Goal: Task Accomplishment & Management: Manage account settings

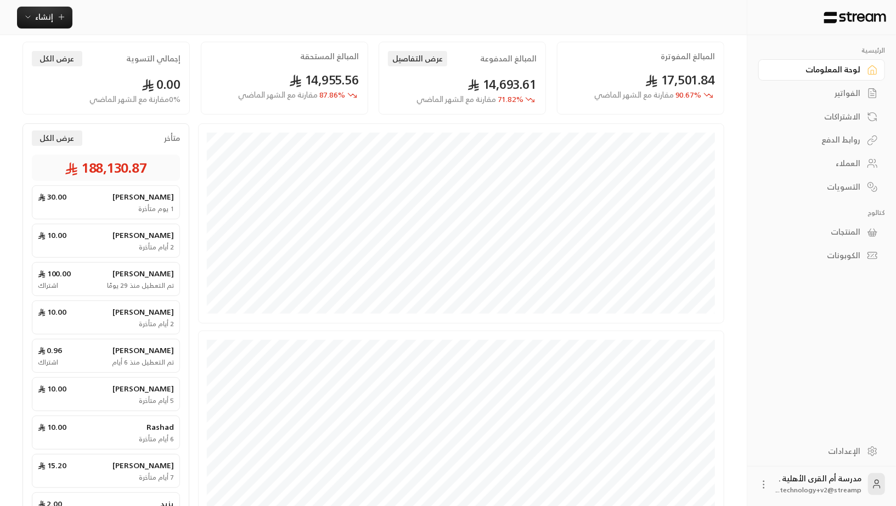
scroll to position [99, 0]
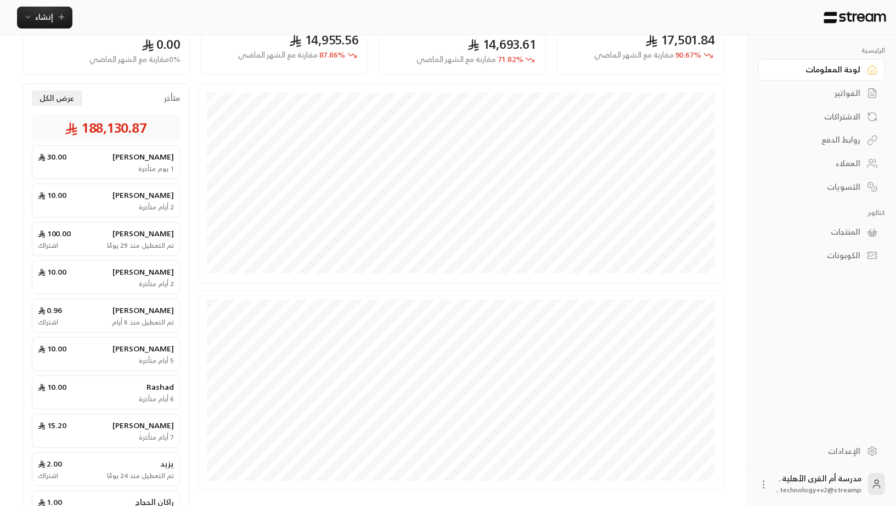
click at [866, 454] on link "الإعدادات" at bounding box center [821, 451] width 127 height 21
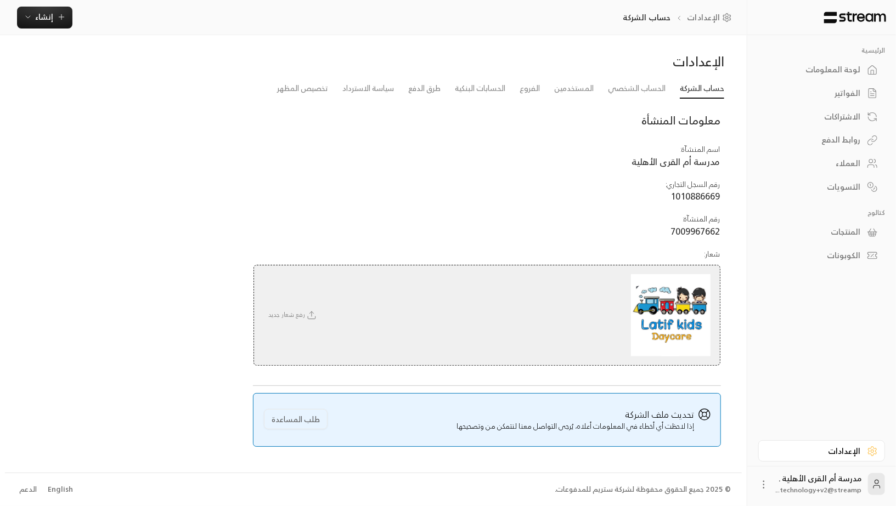
click at [691, 306] on img at bounding box center [671, 315] width 80 height 82
click at [312, 313] on icon at bounding box center [312, 316] width 10 height 10
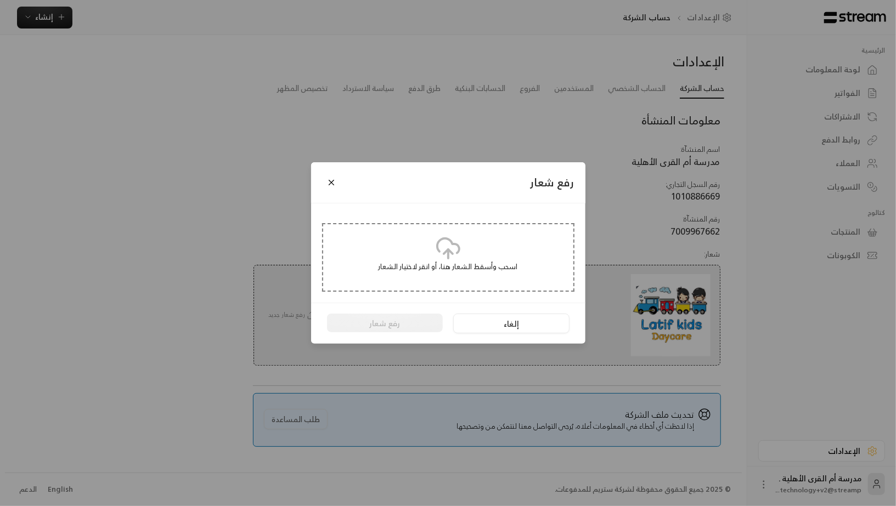
click at [430, 246] on div "اسحب وأسقط الشعار هنا، أو انقر لاختيار الشعار" at bounding box center [448, 257] width 252 height 69
click at [455, 249] on icon at bounding box center [448, 248] width 26 height 26
type input "**********"
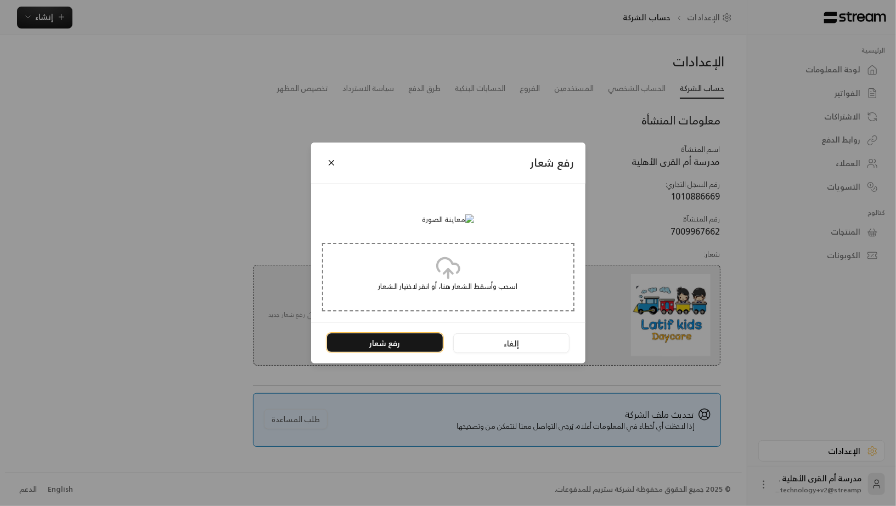
click at [425, 352] on button "رفع شعار" at bounding box center [385, 343] width 116 height 19
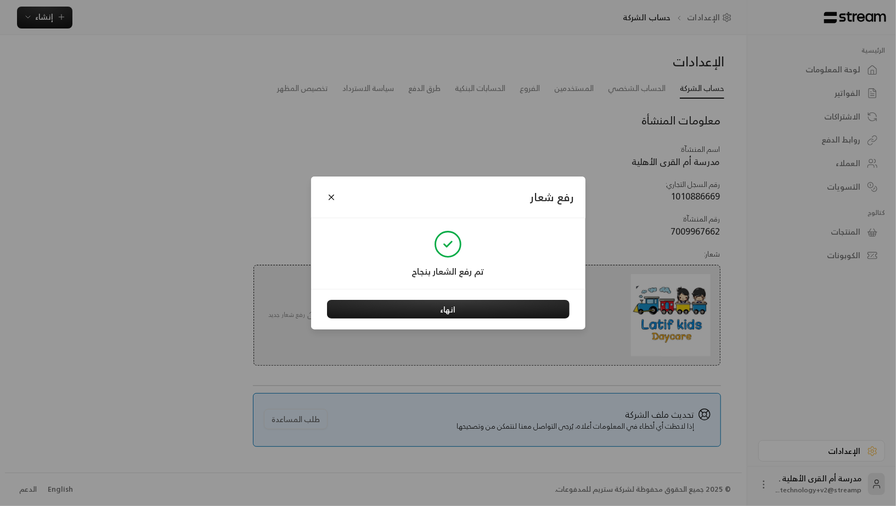
click at [759, 116] on div "رفع شعار تم رفع الشعار بنجاح انهاء" at bounding box center [448, 253] width 896 height 506
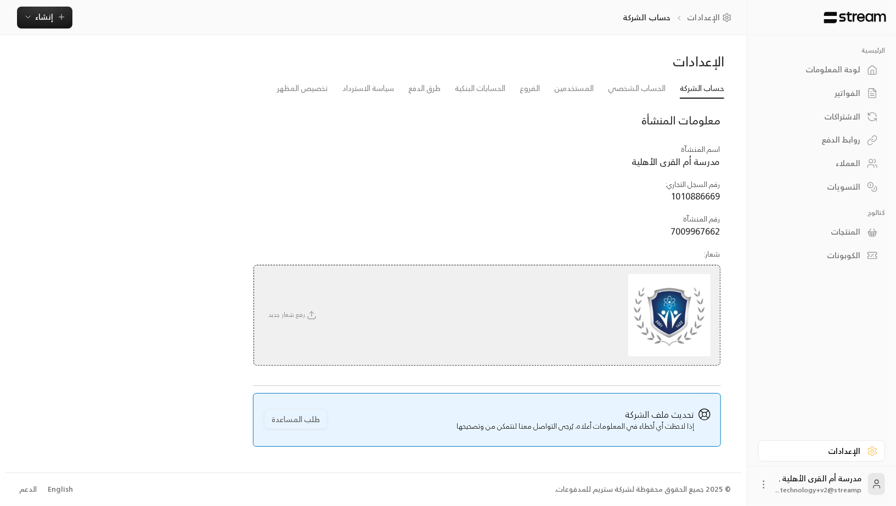
click at [788, 111] on div "الاشتراكات" at bounding box center [816, 116] width 88 height 11
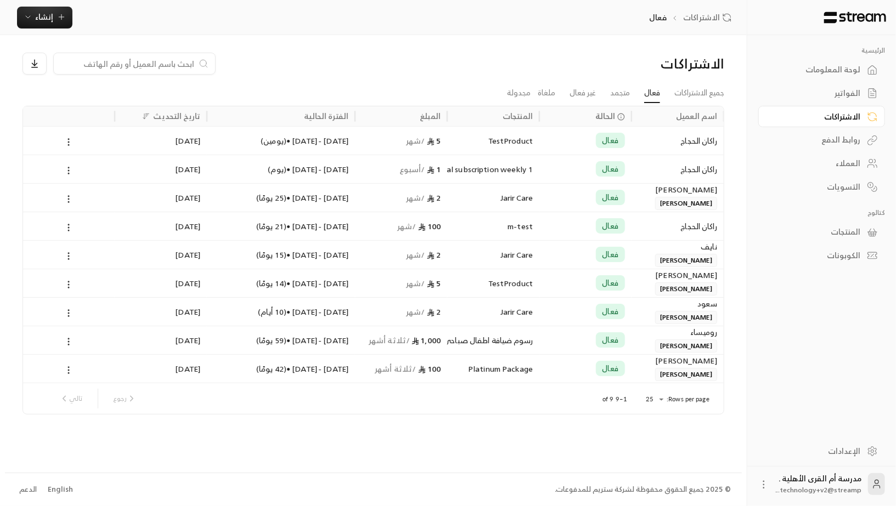
click at [865, 466] on div "الإعدادات" at bounding box center [821, 452] width 149 height 28
click at [865, 455] on link "الإعدادات" at bounding box center [821, 451] width 127 height 21
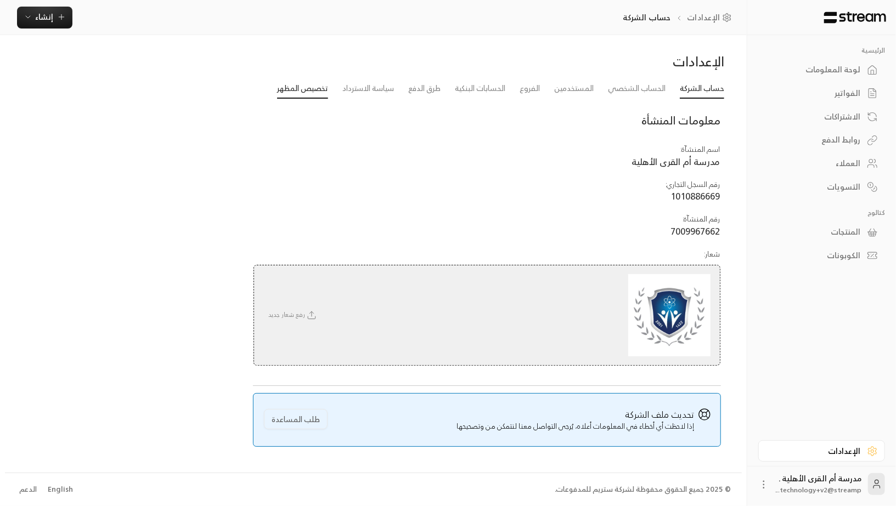
click at [320, 89] on link "تخصيص المظهر" at bounding box center [302, 89] width 51 height 20
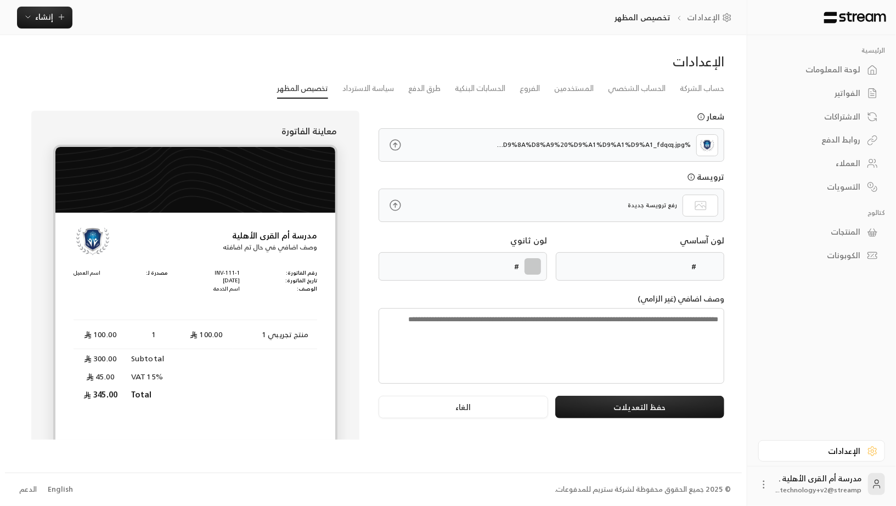
type input "******"
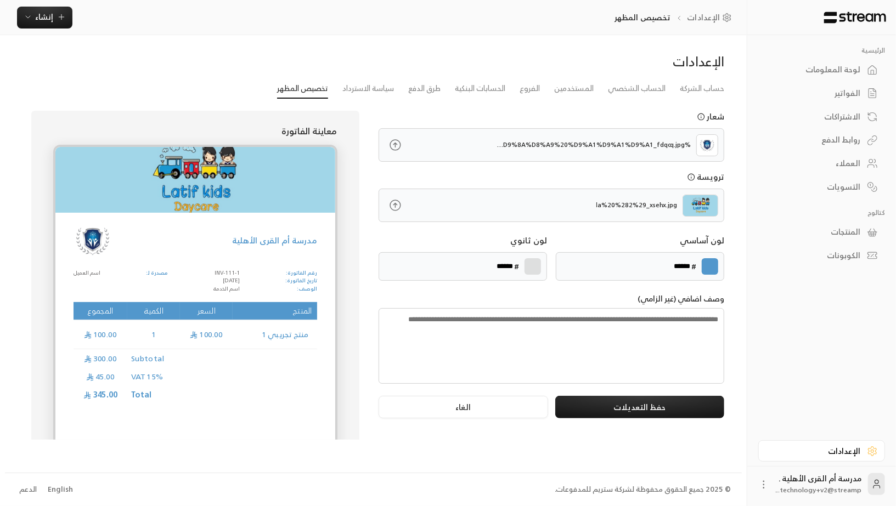
click at [390, 199] on icon at bounding box center [395, 206] width 14 height 14
click at [0, 0] on input "file" at bounding box center [0, 0] width 0 height 0
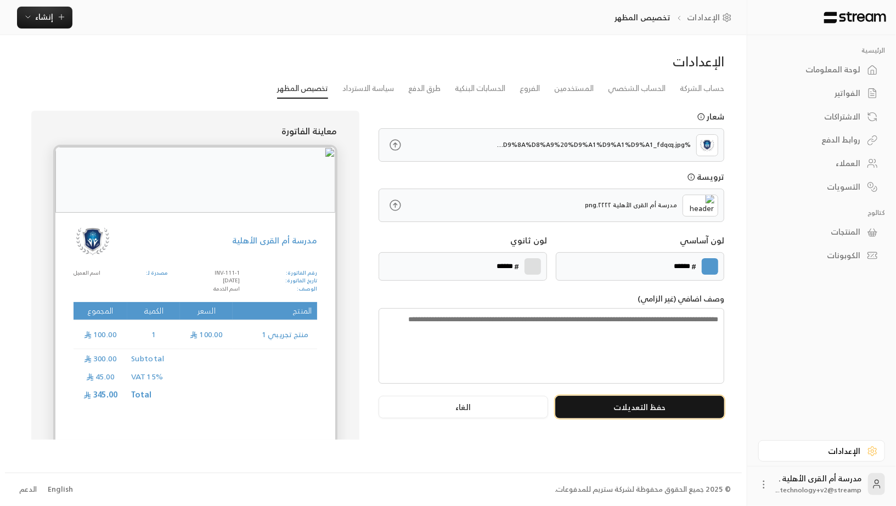
click at [657, 402] on button "حفظ التعديلات" at bounding box center [639, 407] width 169 height 22
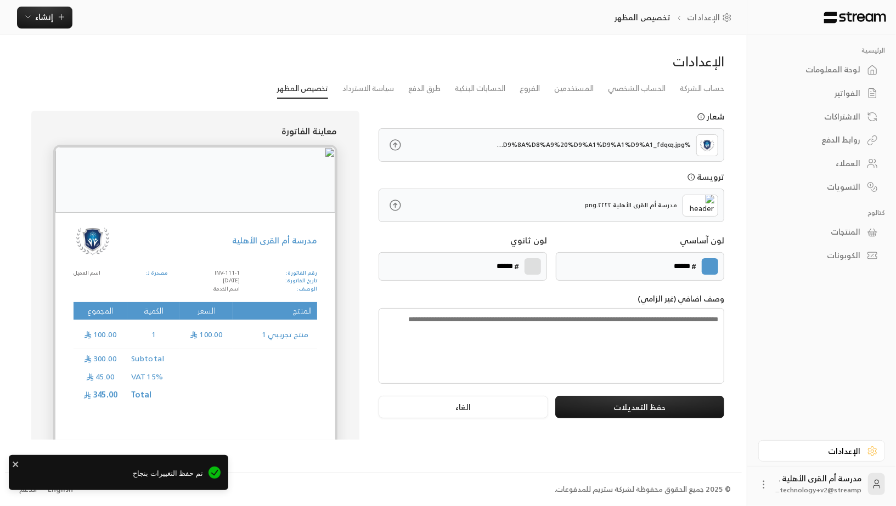
click at [711, 263] on label at bounding box center [710, 266] width 16 height 16
click at [0, 0] on input "*******" at bounding box center [0, 0] width 0 height 0
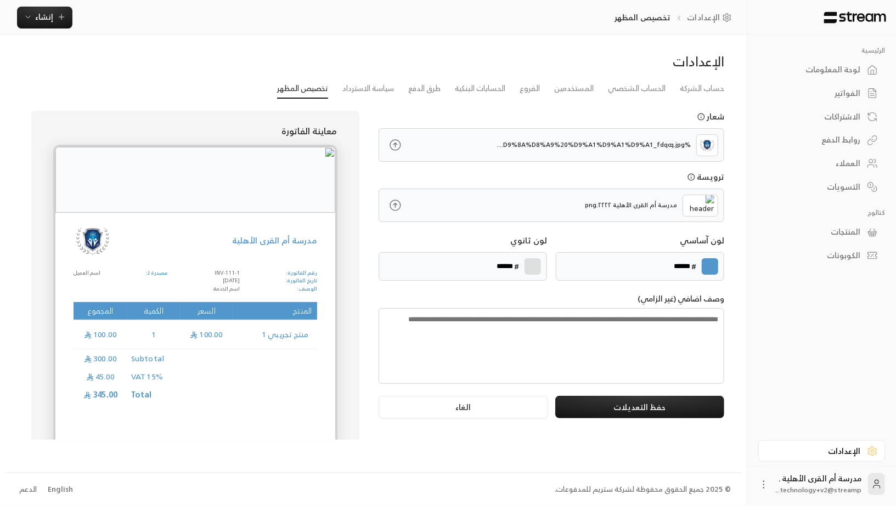
type input "******"
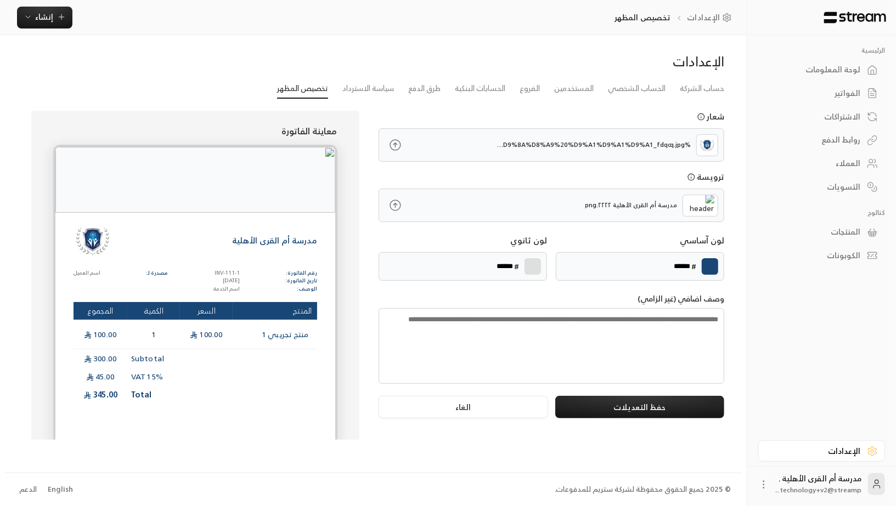
click at [551, 331] on textarea at bounding box center [552, 346] width 346 height 76
click at [653, 400] on button "حفظ التعديلات" at bounding box center [639, 407] width 169 height 22
click at [469, 60] on div "الإعدادات" at bounding box center [552, 62] width 346 height 18
click at [594, 398] on button "حفظ التعديلات" at bounding box center [639, 407] width 169 height 22
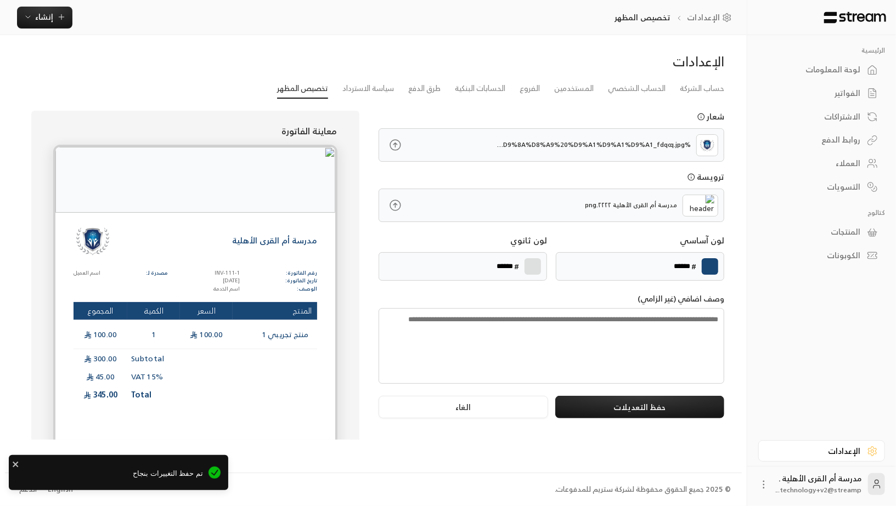
click at [842, 71] on div "لوحة المعلومات" at bounding box center [816, 69] width 88 height 11
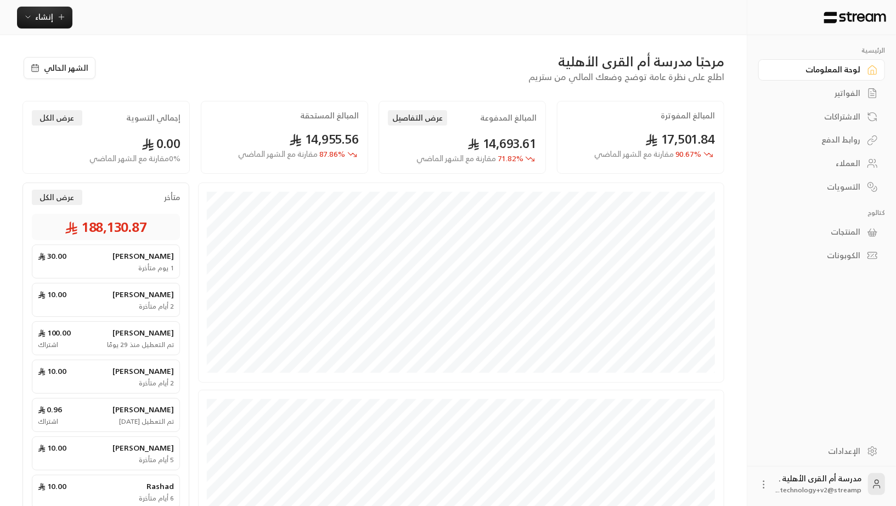
click at [766, 484] on icon at bounding box center [763, 484] width 11 height 11
click at [738, 483] on li "تسجيل الخروج" at bounding box center [738, 485] width 60 height 18
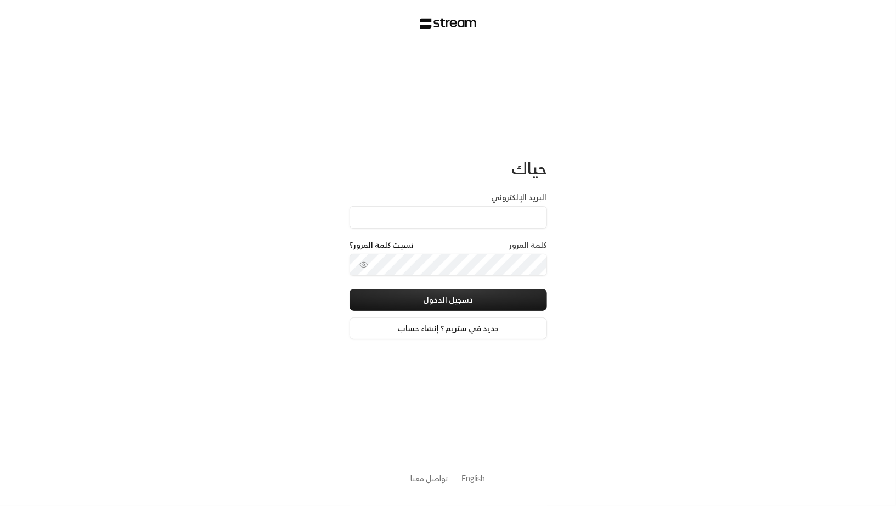
click at [499, 218] on input "البريد الإلكتروني" at bounding box center [447, 217] width 197 height 22
click at [481, 217] on input "[EMAIL_ADDRESS][DOMAIN_NAME]" at bounding box center [447, 217] width 197 height 22
type input "[EMAIL_ADDRESS][DOMAIN_NAME]"
click at [349, 289] on button "تسجيل الدخول" at bounding box center [447, 300] width 197 height 22
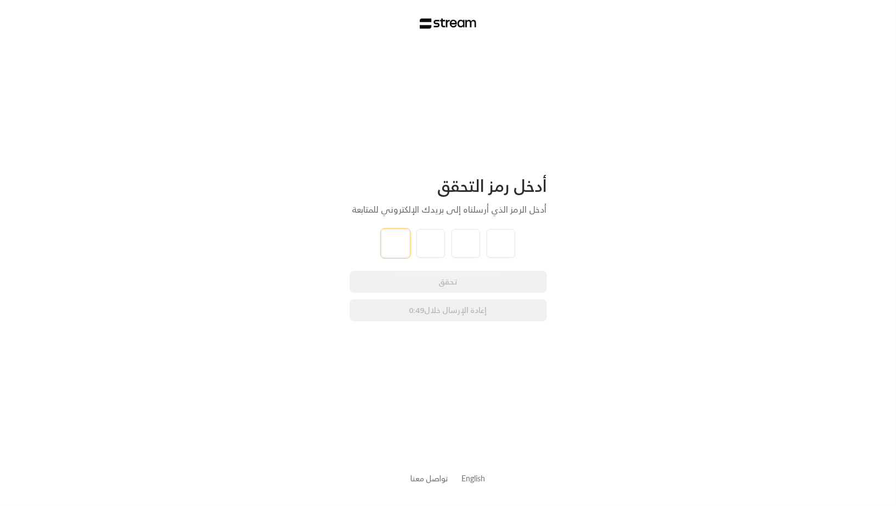
type input "7"
type input "3"
type input "0"
type input "9"
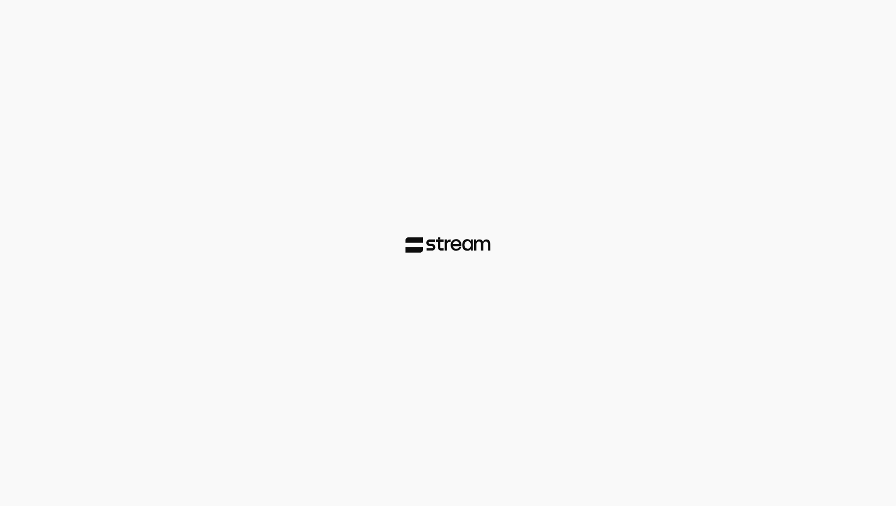
click at [572, 281] on div at bounding box center [448, 253] width 896 height 506
